Goal: Task Accomplishment & Management: Manage account settings

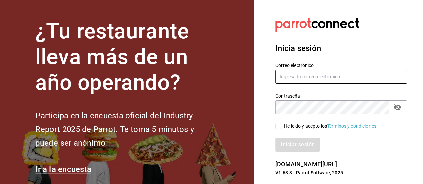
click at [315, 81] on input "text" at bounding box center [341, 77] width 132 height 14
type input "a"
type input "[EMAIL_ADDRESS][DOMAIN_NAME]"
click at [275, 126] on input "He leído y acepto los Términos y condiciones." at bounding box center [278, 126] width 6 height 6
checkbox input "true"
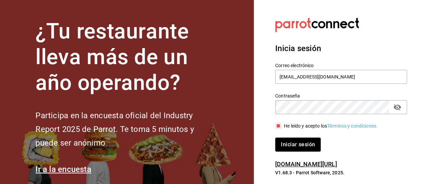
click at [294, 148] on button "Iniciar sesión" at bounding box center [297, 145] width 45 height 14
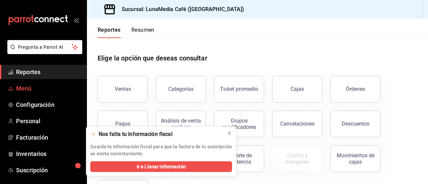
click at [32, 85] on span "Menú" at bounding box center [48, 88] width 65 height 9
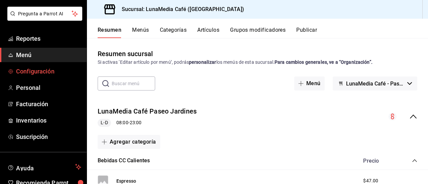
click at [27, 66] on link "Configuración" at bounding box center [43, 71] width 87 height 14
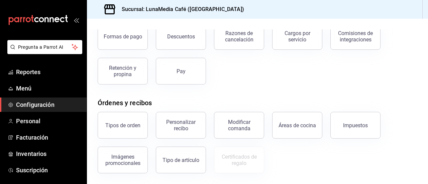
scroll to position [67, 0]
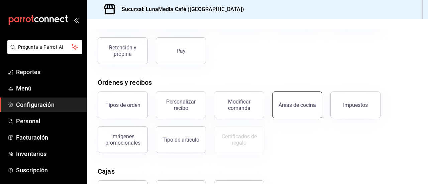
click at [296, 108] on button "Áreas de cocina" at bounding box center [297, 105] width 50 height 27
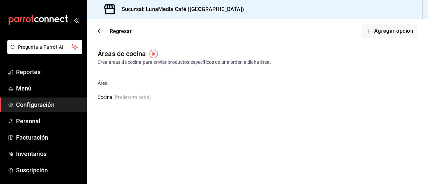
click at [154, 56] on img "button" at bounding box center [153, 54] width 8 height 8
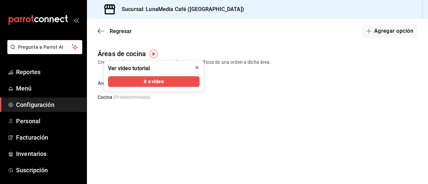
click at [197, 69] on icon "close" at bounding box center [196, 67] width 5 height 5
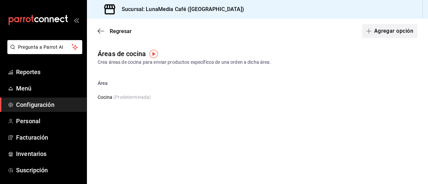
click at [394, 33] on button "Agregar opción" at bounding box center [389, 31] width 55 height 14
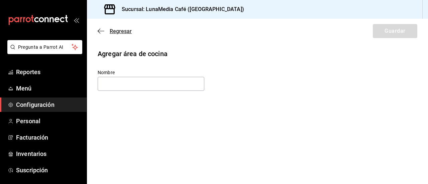
click at [100, 28] on icon "button" at bounding box center [101, 31] width 7 height 6
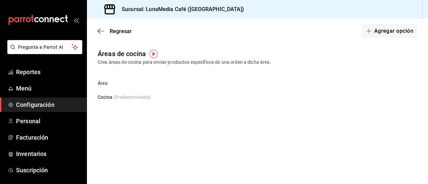
click at [100, 28] on icon "button" at bounding box center [101, 31] width 7 height 6
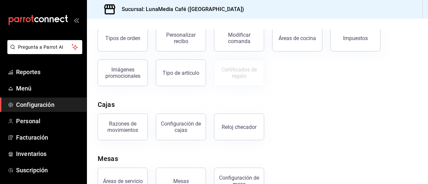
scroll to position [100, 0]
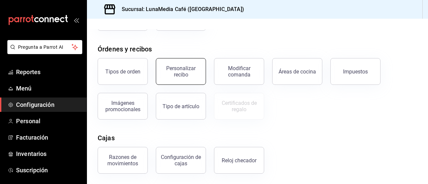
click at [169, 75] on div "Personalizar recibo" at bounding box center [180, 71] width 41 height 13
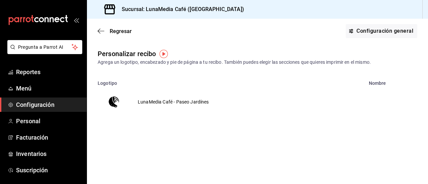
click at [114, 102] on img "voidReasonsTable" at bounding box center [114, 102] width 16 height 16
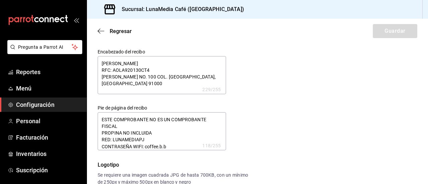
type textarea "x"
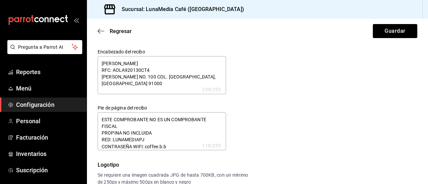
type textarea "x"
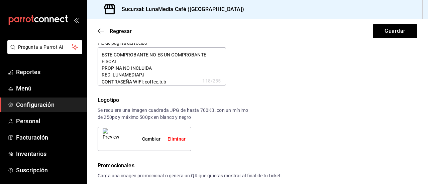
scroll to position [134, 0]
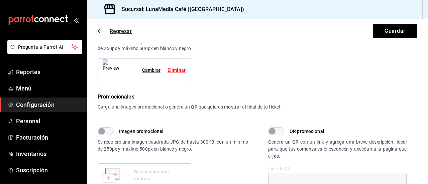
click at [104, 33] on span "Regresar" at bounding box center [115, 31] width 34 height 6
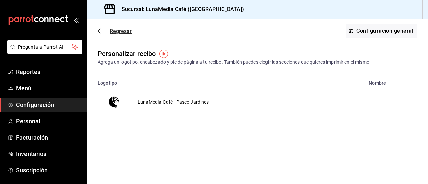
click at [103, 33] on icon "button" at bounding box center [101, 31] width 7 height 6
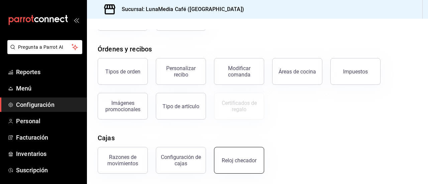
scroll to position [154, 0]
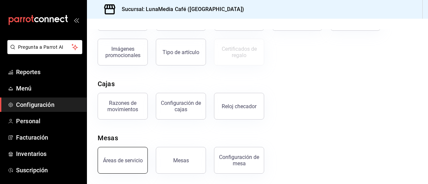
click at [133, 158] on div "Áreas de servicio" at bounding box center [123, 161] width 40 height 6
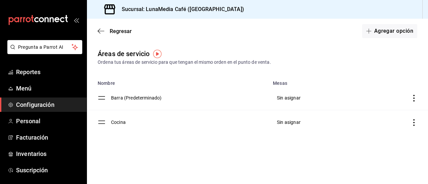
click at [412, 98] on icon "discountsTable" at bounding box center [414, 98] width 7 height 7
click at [289, 99] on div at bounding box center [214, 92] width 428 height 184
click at [132, 96] on td "Barra (Predeterminado)" at bounding box center [190, 98] width 158 height 24
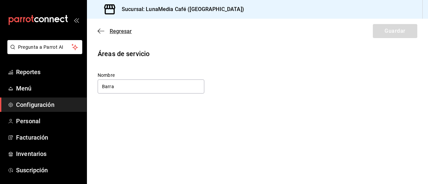
click at [98, 32] on icon "button" at bounding box center [101, 31] width 7 height 6
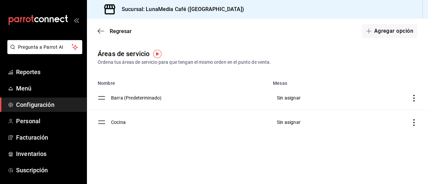
click at [298, 98] on span "Sin asignar" at bounding box center [289, 97] width 24 height 5
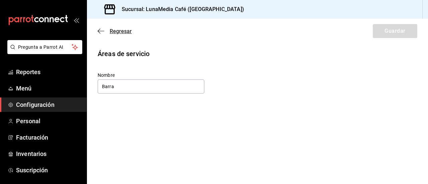
click at [99, 33] on icon "button" at bounding box center [101, 31] width 7 height 6
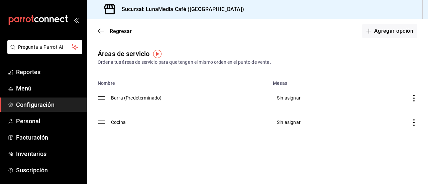
click at [412, 103] on td "discountsTable" at bounding box center [388, 98] width 79 height 24
click at [413, 99] on icon "discountsTable" at bounding box center [414, 98] width 7 height 7
click at [157, 53] on img "button" at bounding box center [157, 54] width 8 height 8
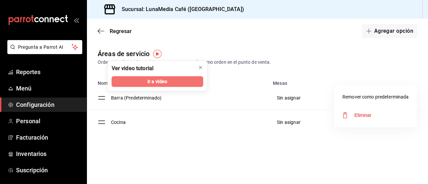
click at [157, 86] on button "Ir a video" at bounding box center [158, 81] width 92 height 11
